Goal: Task Accomplishment & Management: Use online tool/utility

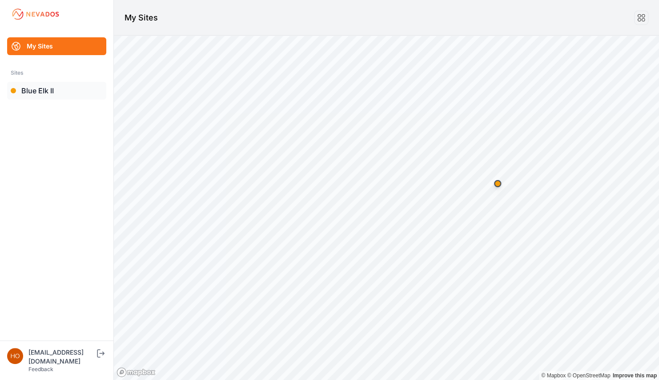
click at [38, 90] on link "Blue Elk II" at bounding box center [56, 91] width 99 height 18
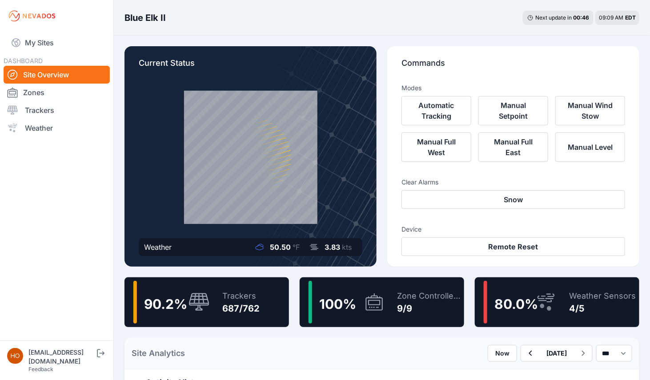
click at [223, 298] on div "Trackers" at bounding box center [240, 296] width 37 height 12
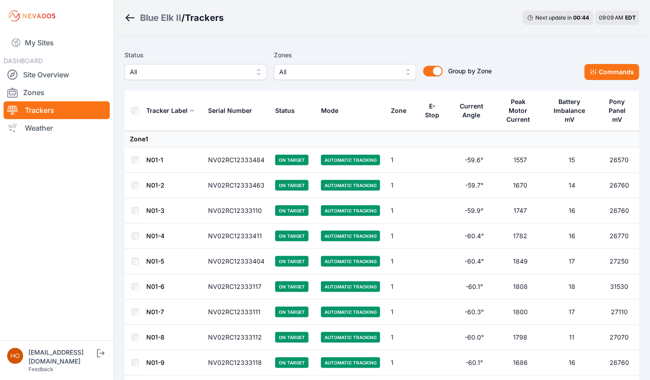
click at [324, 69] on span "All" at bounding box center [338, 72] width 119 height 11
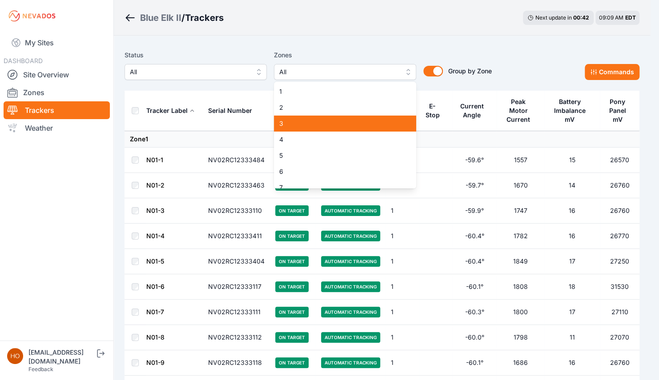
click at [324, 120] on span "3" at bounding box center [339, 123] width 121 height 9
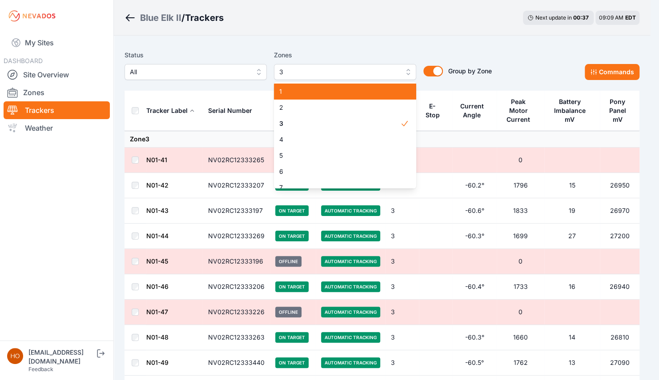
click at [337, 94] on span "1" at bounding box center [339, 91] width 121 height 9
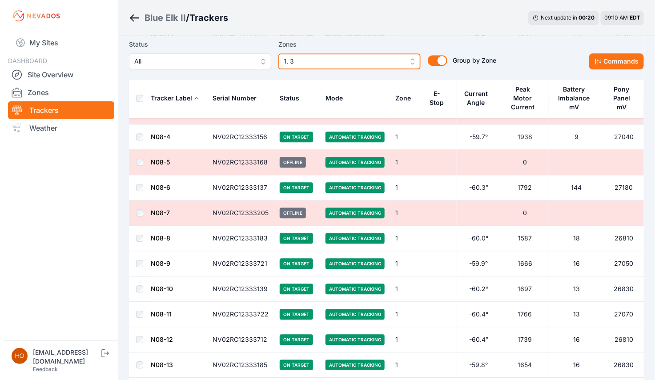
scroll to position [2080, 0]
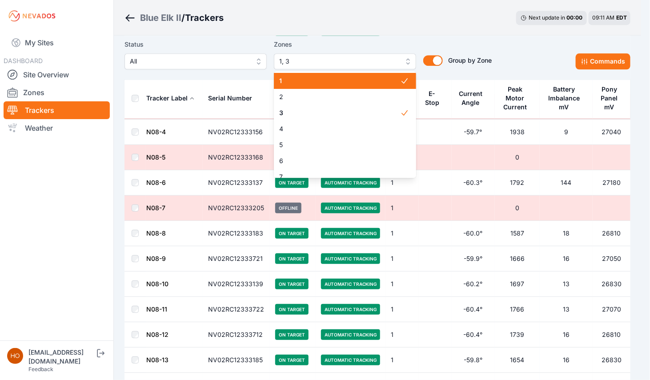
click at [412, 61] on button "1, 3" at bounding box center [345, 61] width 142 height 16
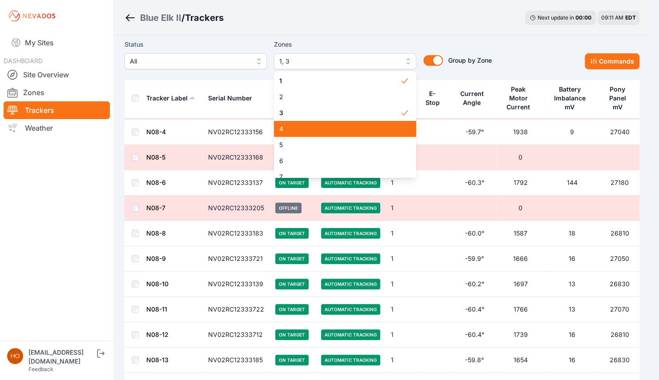
click at [305, 127] on span "4" at bounding box center [339, 128] width 121 height 9
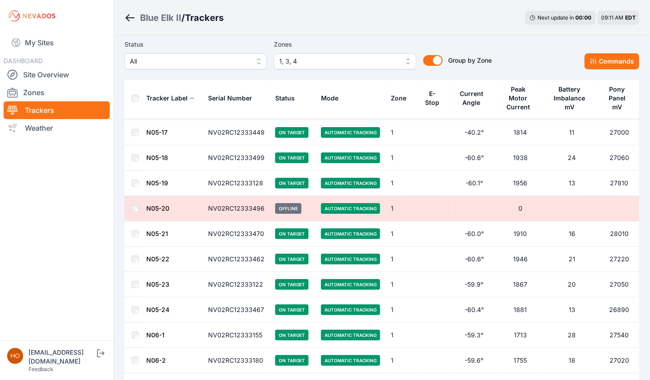
scroll to position [1255, 0]
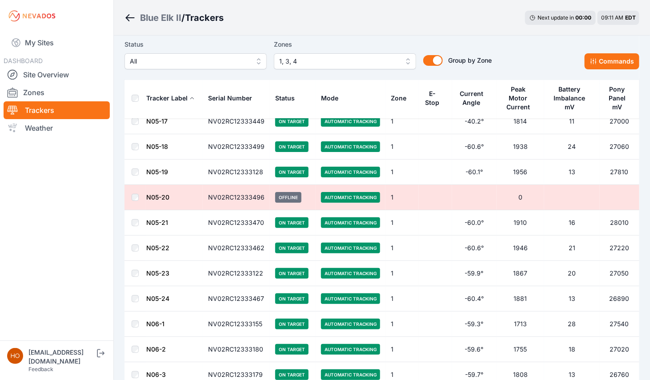
click at [135, 238] on td at bounding box center [134, 248] width 21 height 25
click at [135, 248] on td at bounding box center [134, 248] width 21 height 25
click at [135, 188] on td at bounding box center [134, 197] width 21 height 25
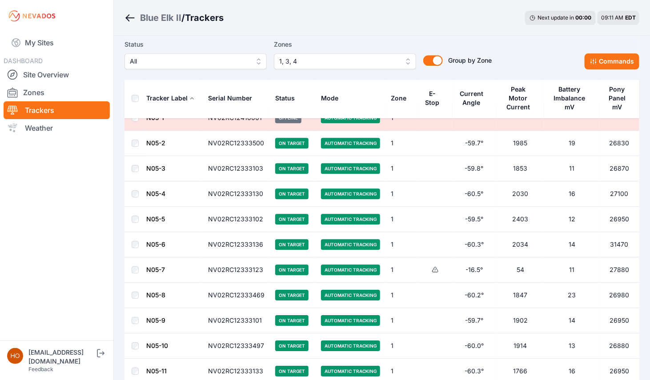
scroll to position [848, 0]
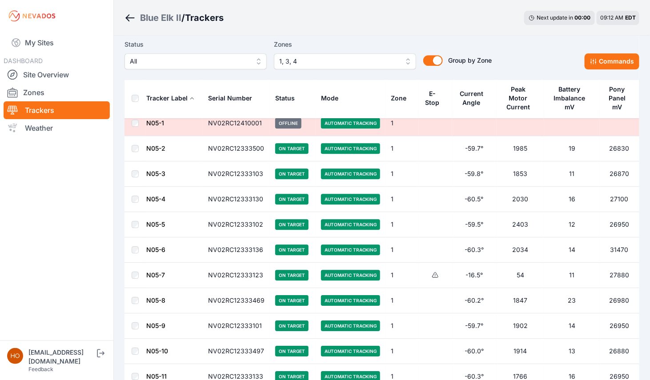
drag, startPoint x: 135, startPoint y: 165, endPoint x: 134, endPoint y: 191, distance: 26.2
click at [134, 191] on td at bounding box center [134, 199] width 21 height 25
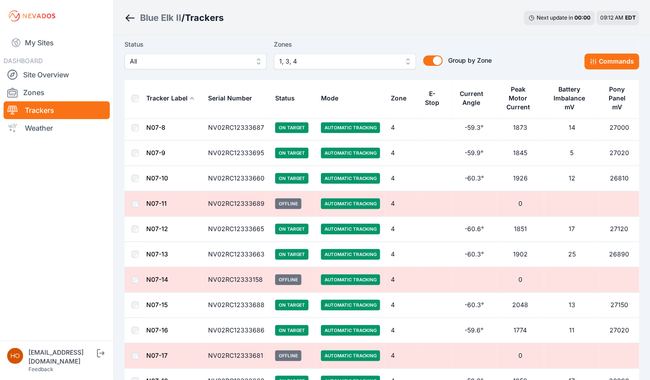
scroll to position [4952, 0]
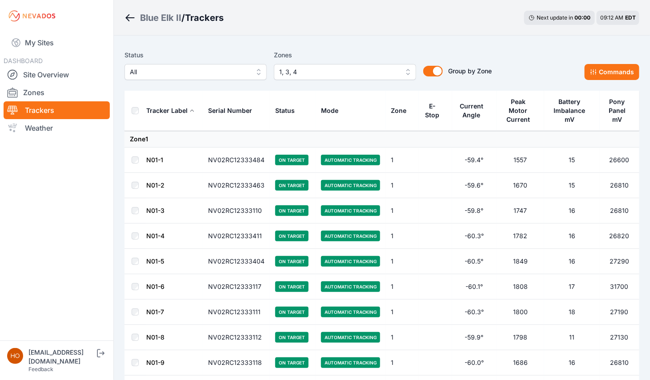
click at [162, 110] on div "Tracker Label" at bounding box center [166, 110] width 41 height 9
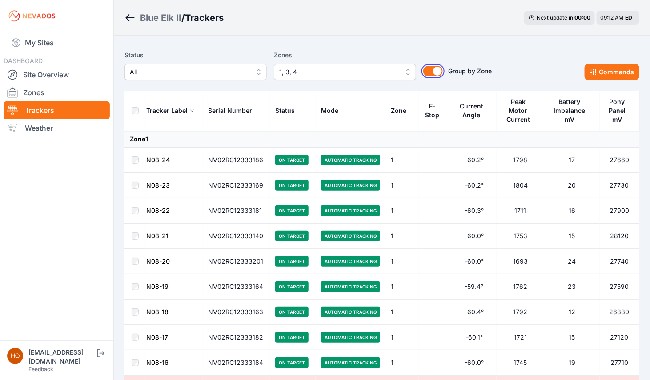
click at [434, 68] on button "Group by Zone" at bounding box center [433, 71] width 20 height 11
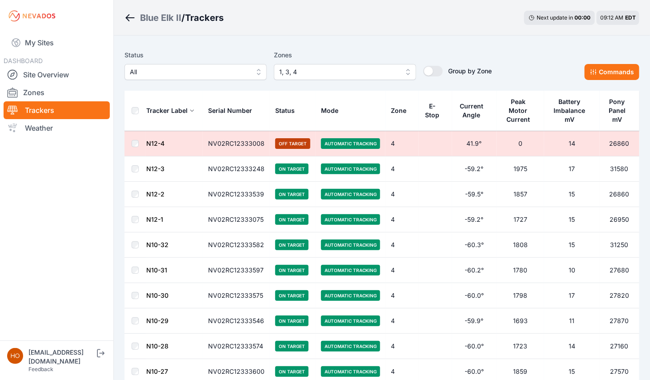
click at [174, 111] on div "Tracker Label" at bounding box center [166, 110] width 41 height 9
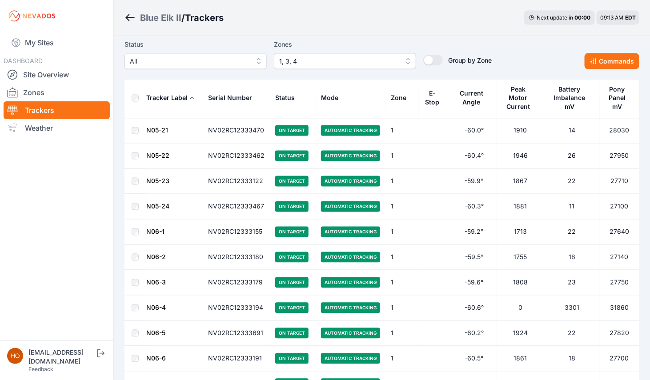
scroll to position [3162, 0]
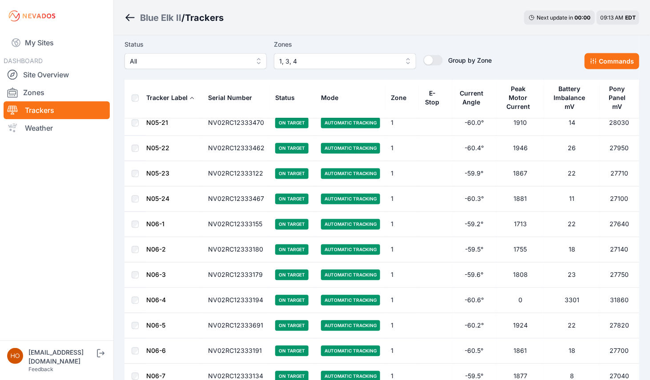
click at [135, 212] on td at bounding box center [134, 224] width 21 height 25
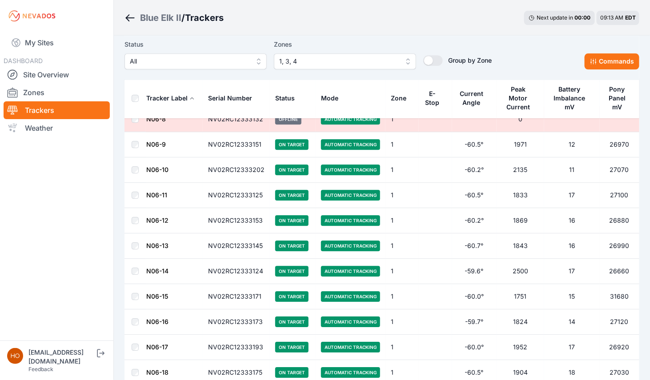
scroll to position [3408, 0]
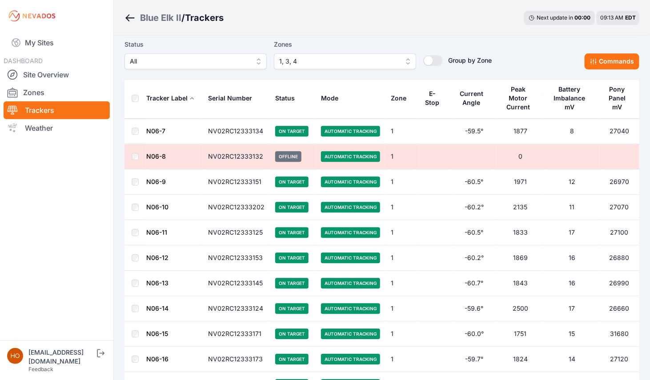
click at [136, 296] on td at bounding box center [134, 308] width 21 height 25
click at [134, 245] on td at bounding box center [134, 257] width 21 height 25
click at [136, 144] on td at bounding box center [134, 156] width 21 height 25
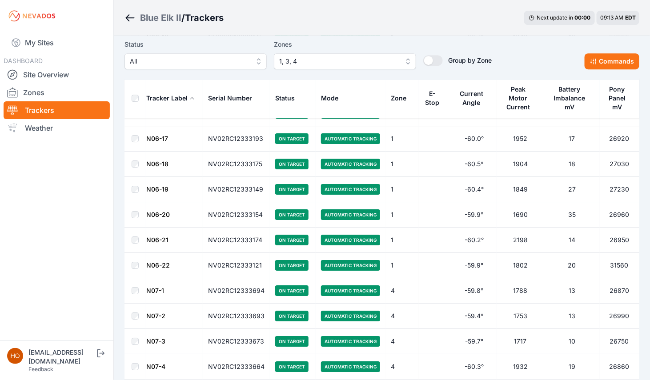
scroll to position [3646, 0]
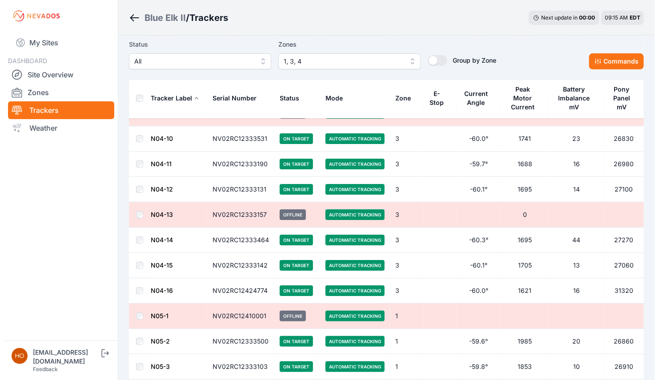
scroll to position [2478, 0]
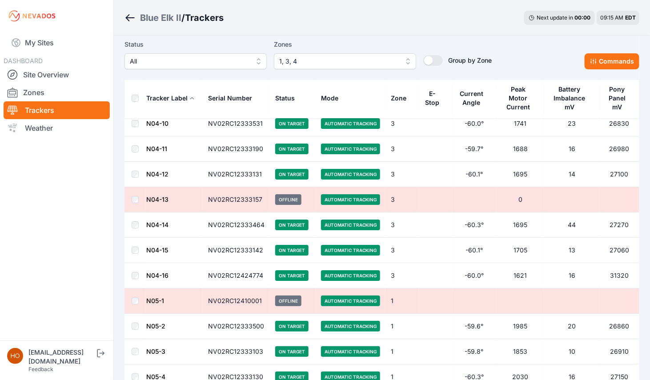
click at [409, 63] on button "1, 3, 4" at bounding box center [345, 61] width 142 height 16
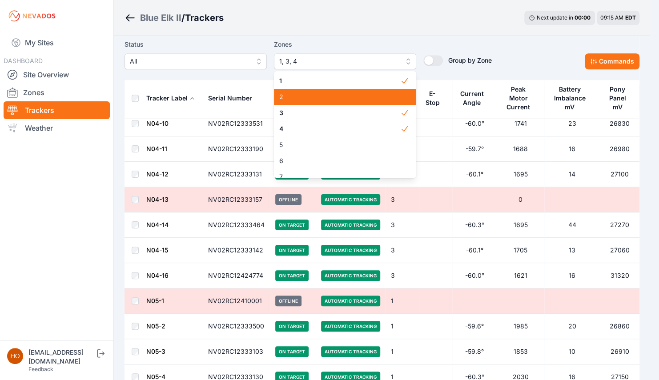
click at [363, 96] on span "2" at bounding box center [339, 96] width 121 height 9
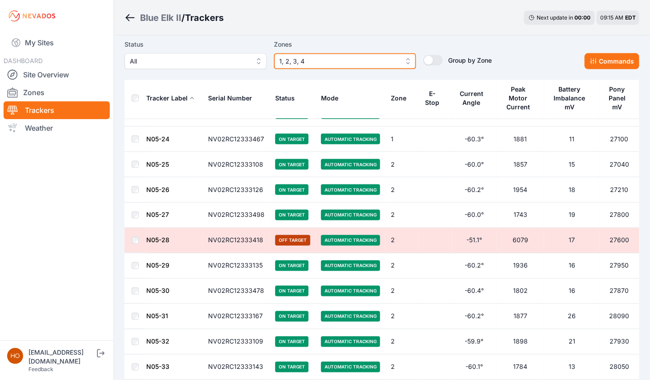
scroll to position [4346, 0]
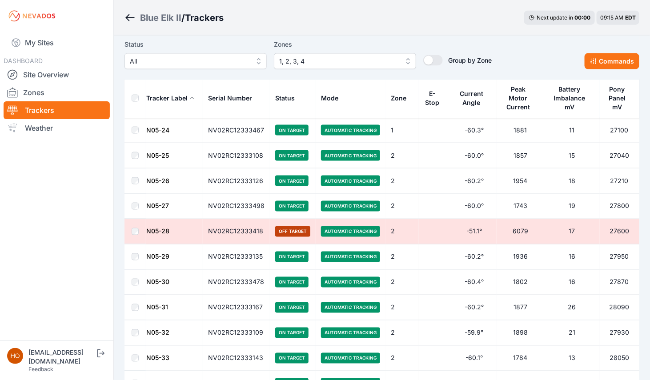
click at [136, 321] on td at bounding box center [134, 333] width 21 height 25
click at [617, 62] on button "Commands" at bounding box center [612, 61] width 55 height 16
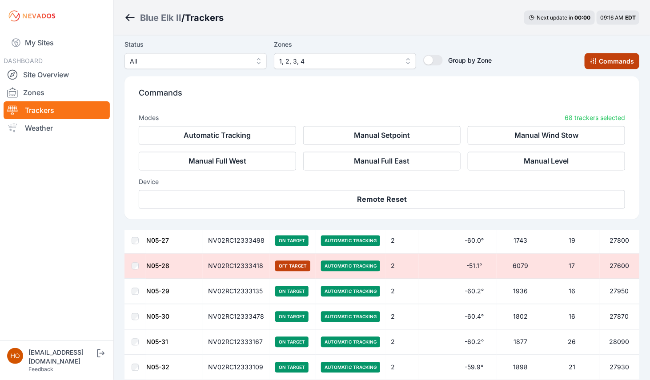
scroll to position [4496, 0]
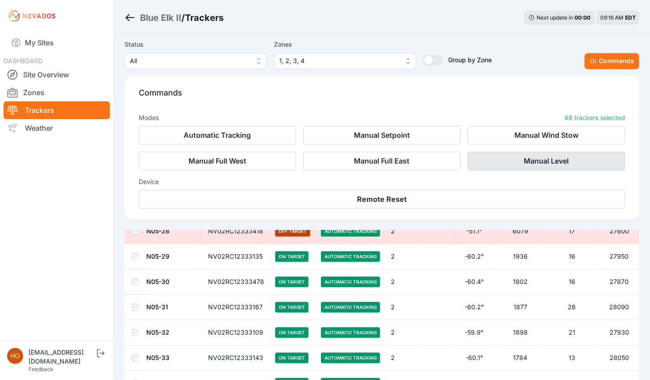
click at [523, 158] on button "Manual Level" at bounding box center [546, 161] width 157 height 19
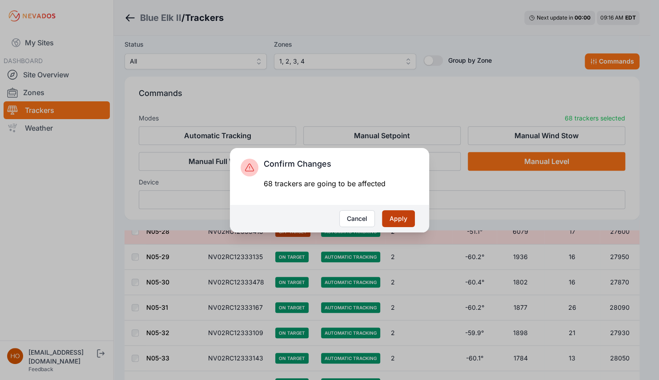
click at [405, 220] on button "Apply" at bounding box center [398, 218] width 33 height 17
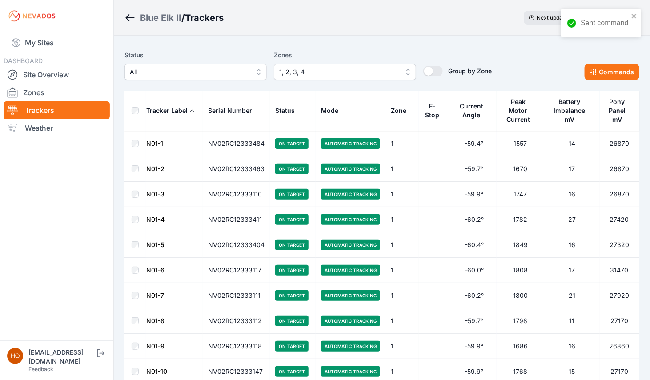
click at [259, 70] on button "All" at bounding box center [195, 72] width 142 height 16
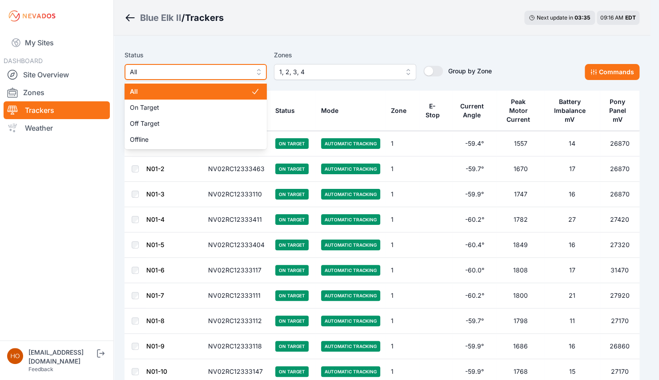
click at [259, 70] on button "All" at bounding box center [195, 72] width 142 height 16
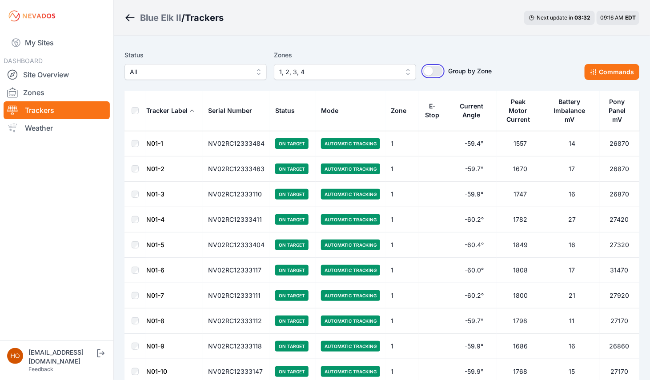
click at [430, 73] on button "Group by Zone" at bounding box center [433, 71] width 20 height 11
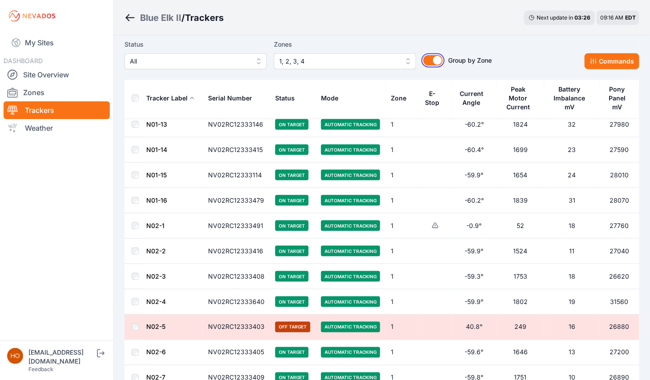
scroll to position [259, 0]
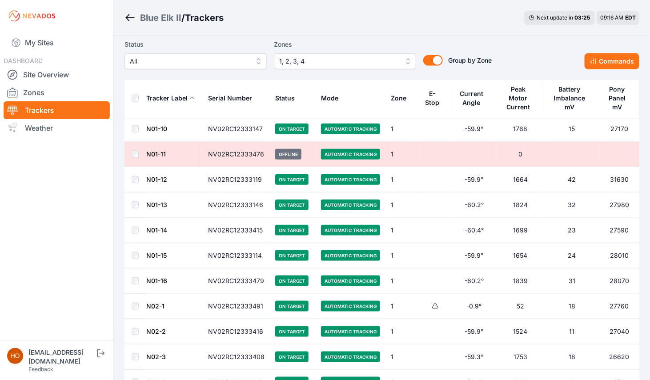
click at [348, 97] on th "Mode" at bounding box center [351, 98] width 70 height 40
click at [333, 96] on div "Mode" at bounding box center [329, 98] width 17 height 9
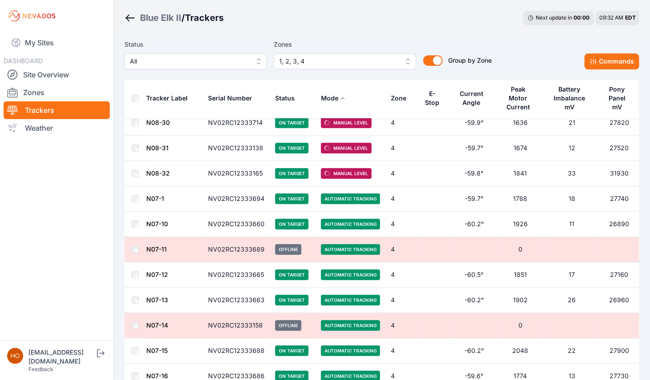
scroll to position [5964, 0]
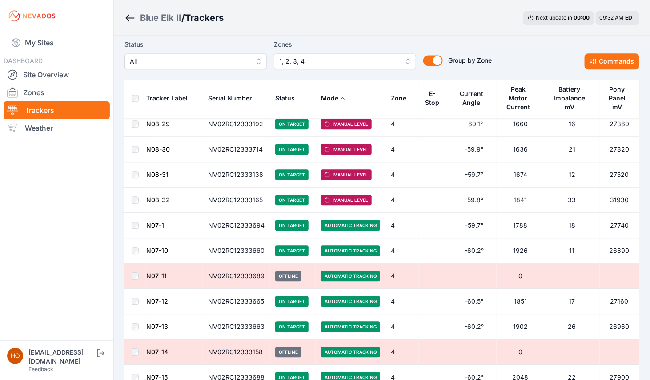
click at [134, 238] on td at bounding box center [134, 250] width 21 height 25
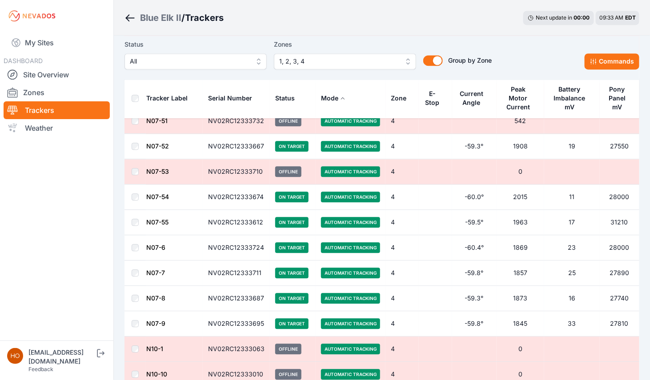
scroll to position [7243, 0]
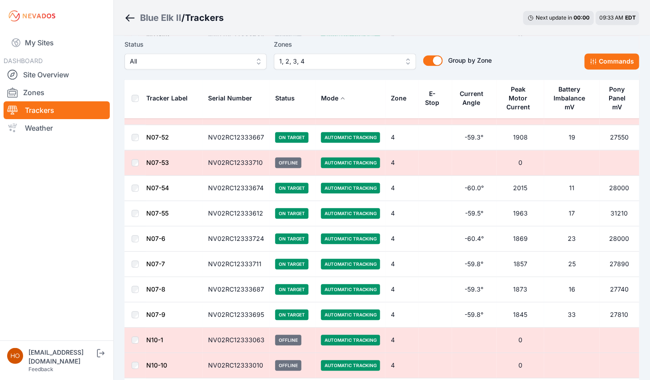
click at [135, 277] on td at bounding box center [134, 289] width 21 height 25
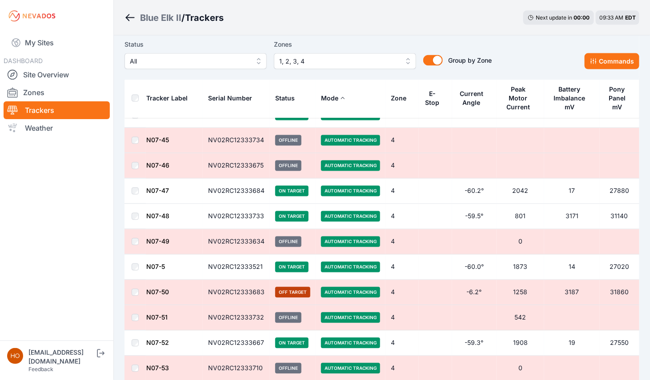
click at [133, 153] on td at bounding box center [134, 165] width 21 height 25
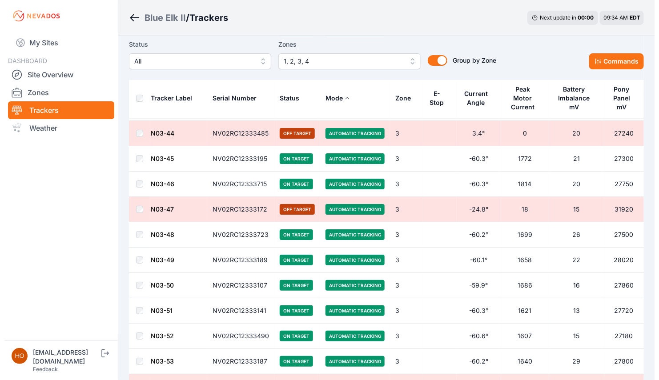
scroll to position [5039, 0]
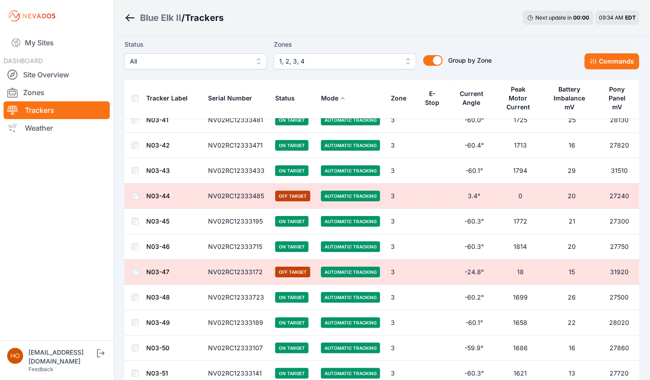
click at [131, 99] on th at bounding box center [134, 98] width 21 height 40
click at [409, 61] on button "1, 2, 3, 4" at bounding box center [345, 61] width 142 height 16
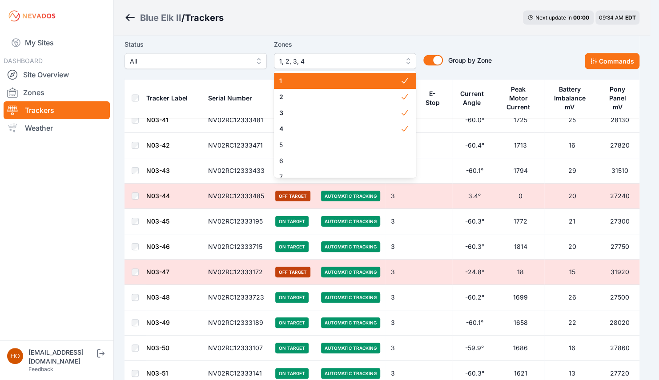
click at [400, 81] on icon at bounding box center [404, 80] width 9 height 9
click at [396, 82] on div "1" at bounding box center [345, 81] width 142 height 16
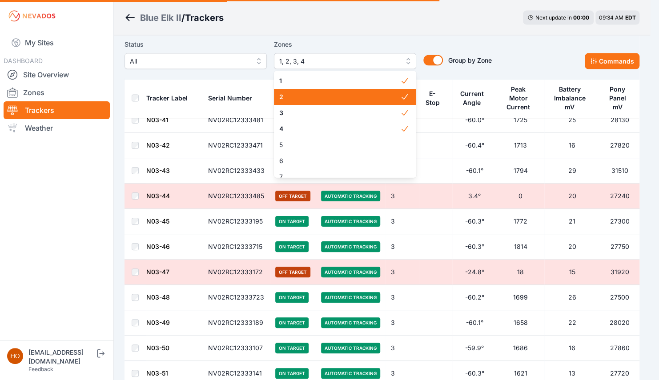
click at [400, 100] on icon at bounding box center [404, 96] width 9 height 9
click at [401, 82] on icon at bounding box center [404, 80] width 6 height 5
click at [400, 112] on icon at bounding box center [404, 112] width 9 height 9
click at [400, 129] on icon at bounding box center [404, 128] width 9 height 9
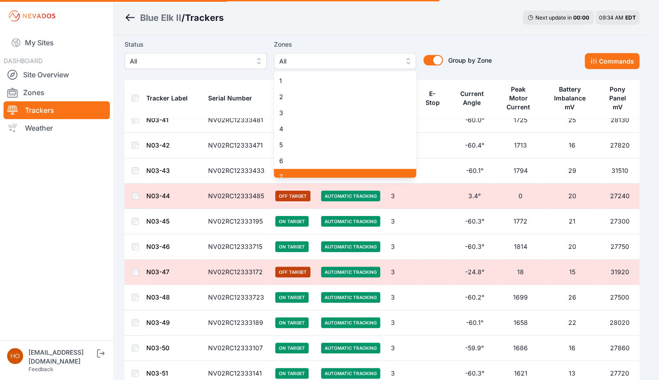
click at [300, 170] on div "7" at bounding box center [345, 177] width 142 height 16
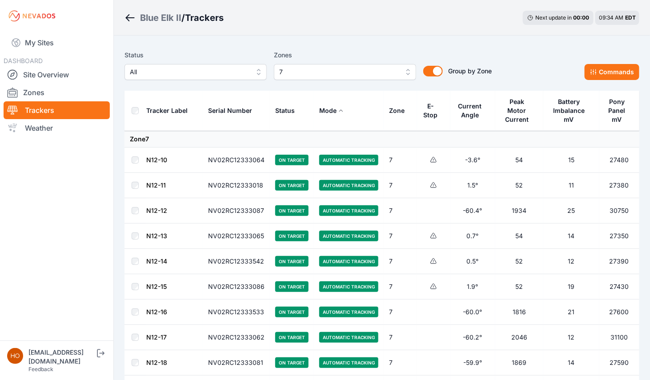
click at [165, 117] on button "Tracker Label" at bounding box center [170, 110] width 48 height 21
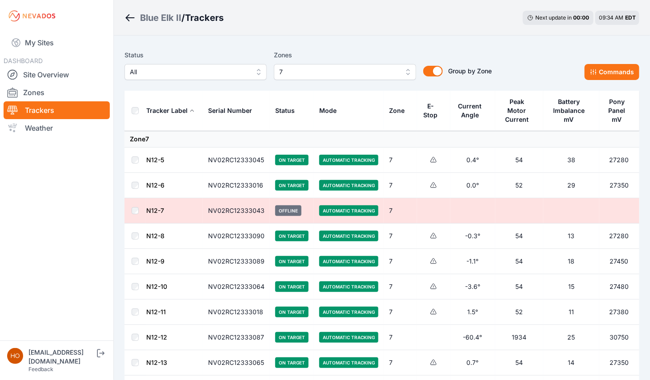
click at [165, 117] on button "Tracker Label" at bounding box center [170, 110] width 48 height 21
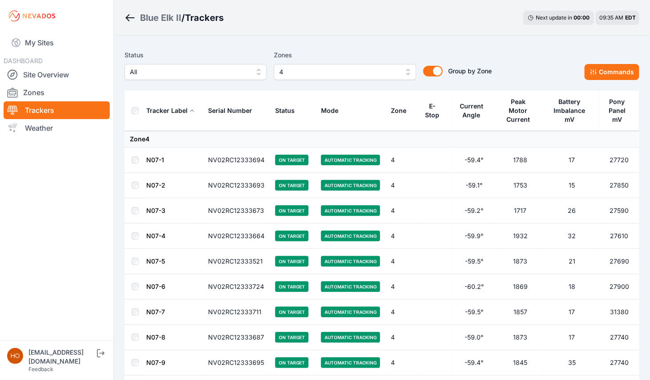
click at [134, 291] on td at bounding box center [134, 286] width 21 height 25
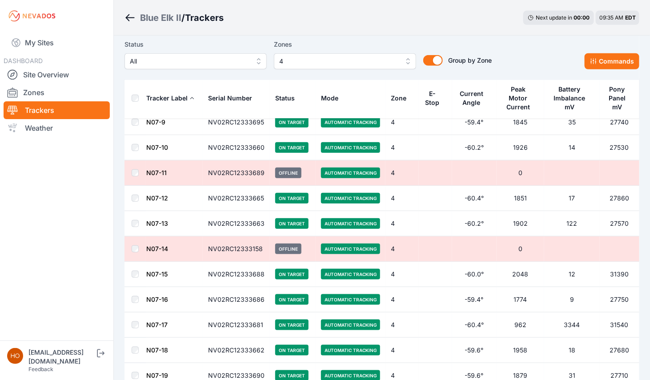
scroll to position [246, 0]
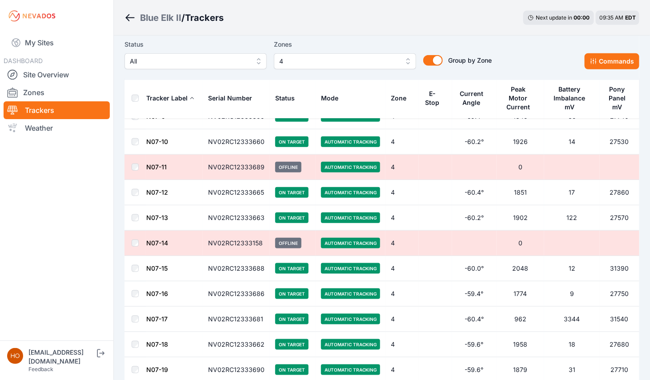
click at [135, 196] on td at bounding box center [134, 192] width 21 height 25
click at [134, 372] on td at bounding box center [134, 369] width 21 height 25
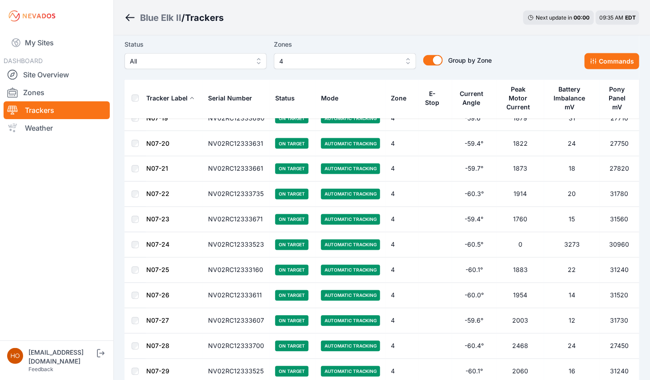
scroll to position [516, 0]
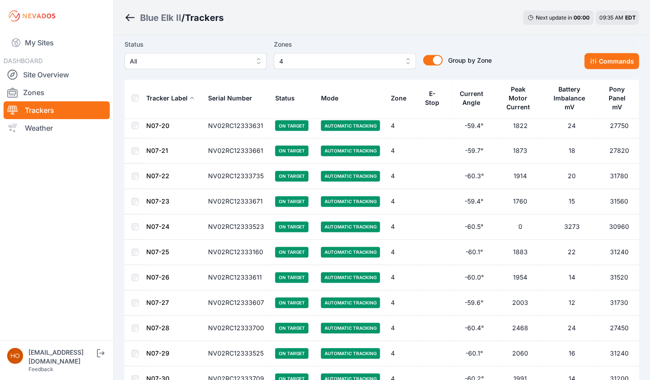
click at [134, 217] on td at bounding box center [134, 227] width 21 height 25
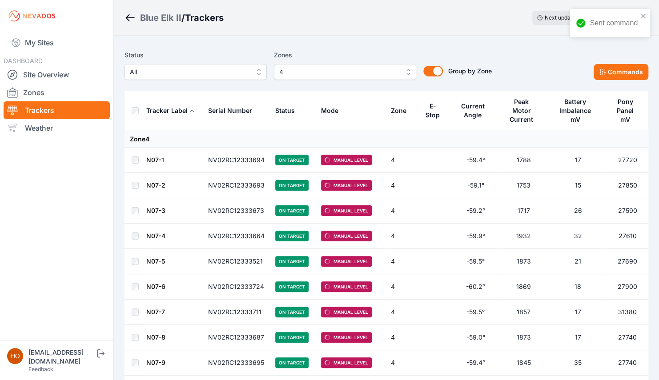
click at [349, 72] on span "4" at bounding box center [338, 72] width 119 height 11
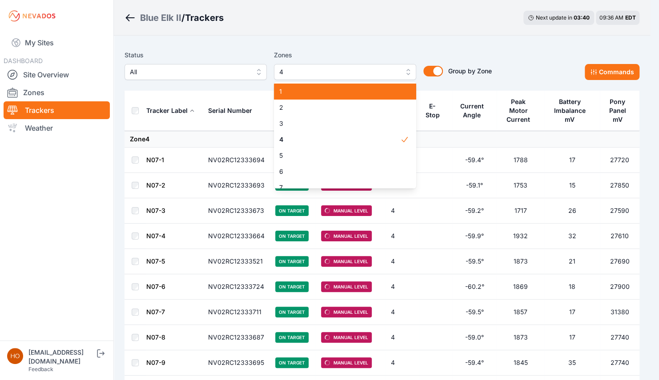
click at [337, 92] on span "1" at bounding box center [339, 91] width 121 height 9
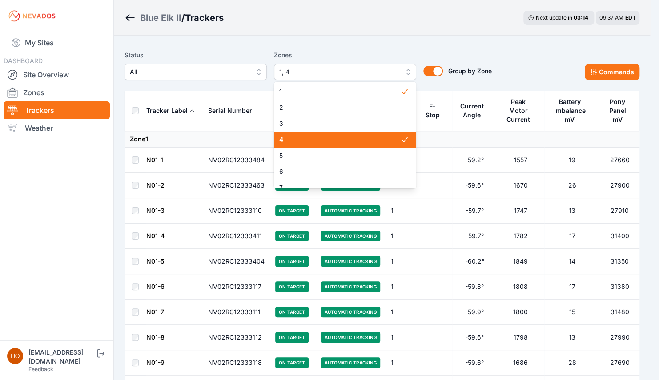
click at [297, 139] on span "4" at bounding box center [339, 139] width 121 height 9
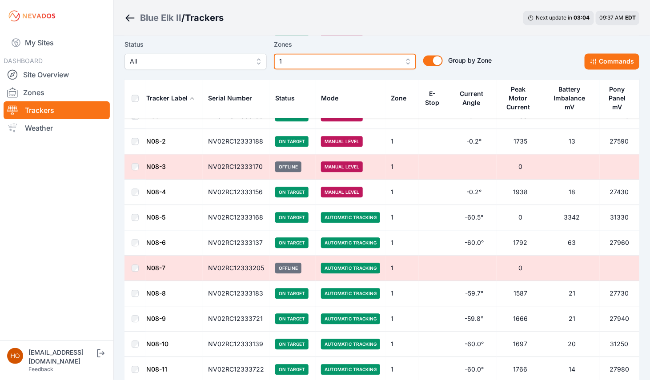
scroll to position [2021, 0]
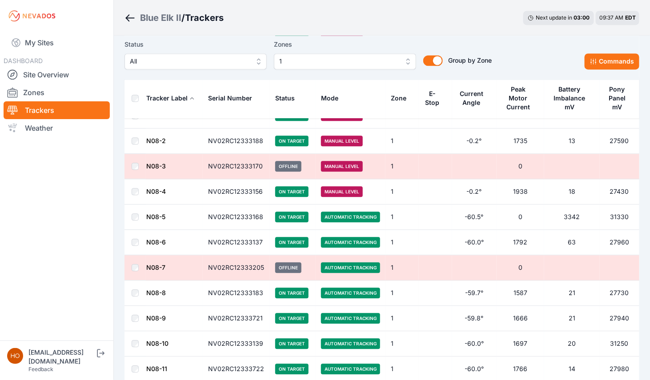
drag, startPoint x: 132, startPoint y: 256, endPoint x: 135, endPoint y: 315, distance: 59.2
click at [135, 315] on td at bounding box center [134, 318] width 21 height 25
click at [134, 331] on td at bounding box center [134, 343] width 21 height 25
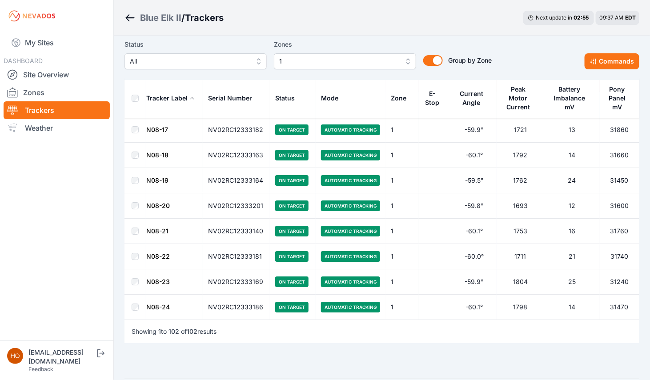
scroll to position [2432, 0]
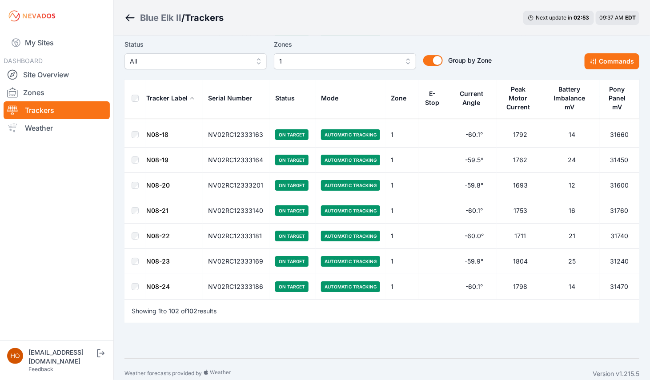
click at [136, 249] on td at bounding box center [134, 261] width 21 height 25
click at [136, 173] on td at bounding box center [134, 185] width 21 height 25
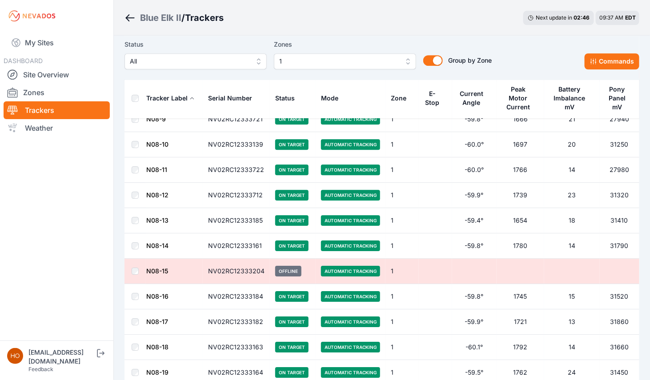
scroll to position [2220, 0]
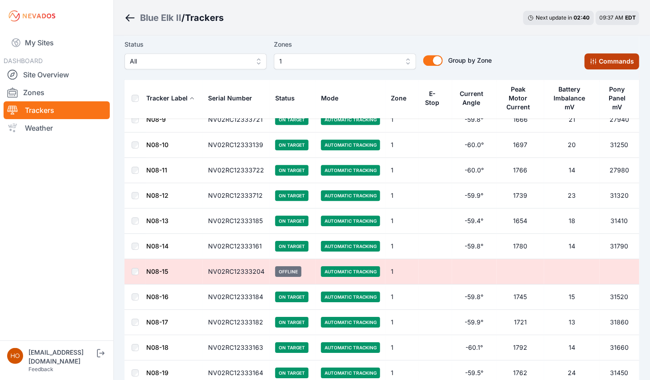
click at [605, 58] on button "Commands" at bounding box center [612, 61] width 55 height 16
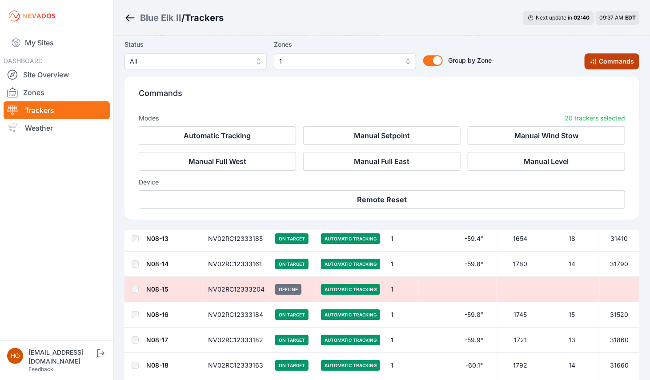
scroll to position [2369, 0]
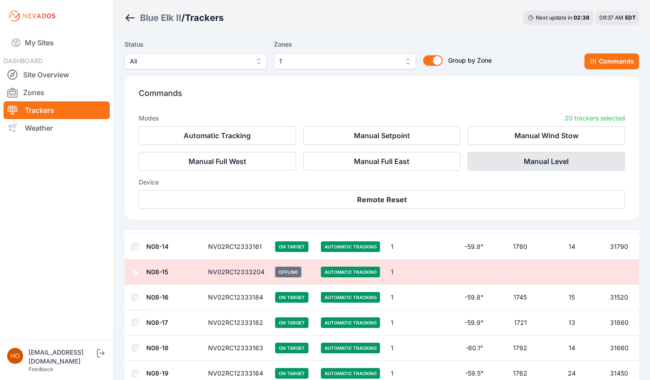
click at [537, 159] on button "Manual Level" at bounding box center [546, 161] width 157 height 19
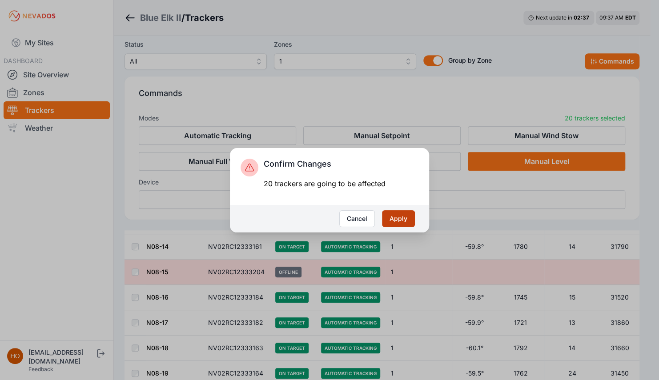
click at [405, 216] on button "Apply" at bounding box center [398, 218] width 33 height 17
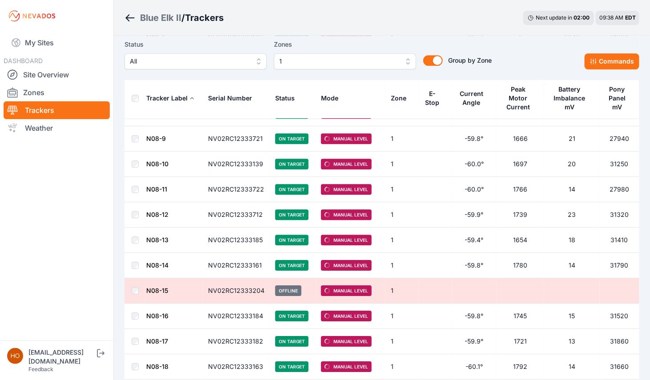
scroll to position [2432, 0]
